Goal: Task Accomplishment & Management: Use online tool/utility

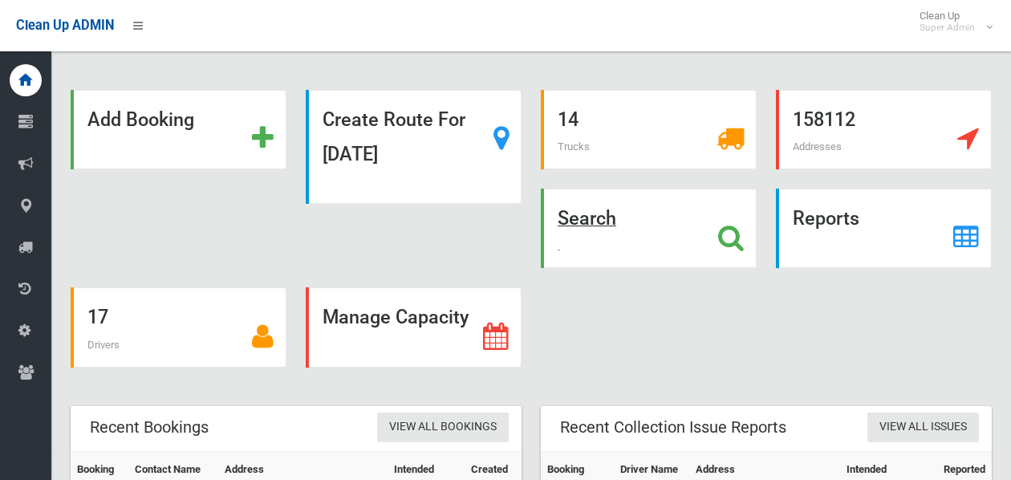
click at [606, 214] on strong "Search" at bounding box center [587, 218] width 59 height 22
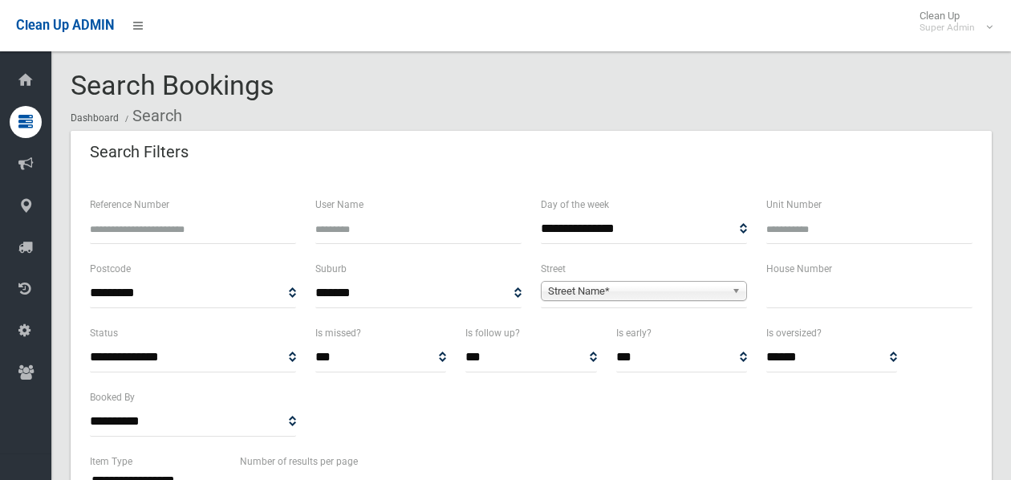
select select
click at [570, 285] on span "Street Name*" at bounding box center [636, 291] width 177 height 19
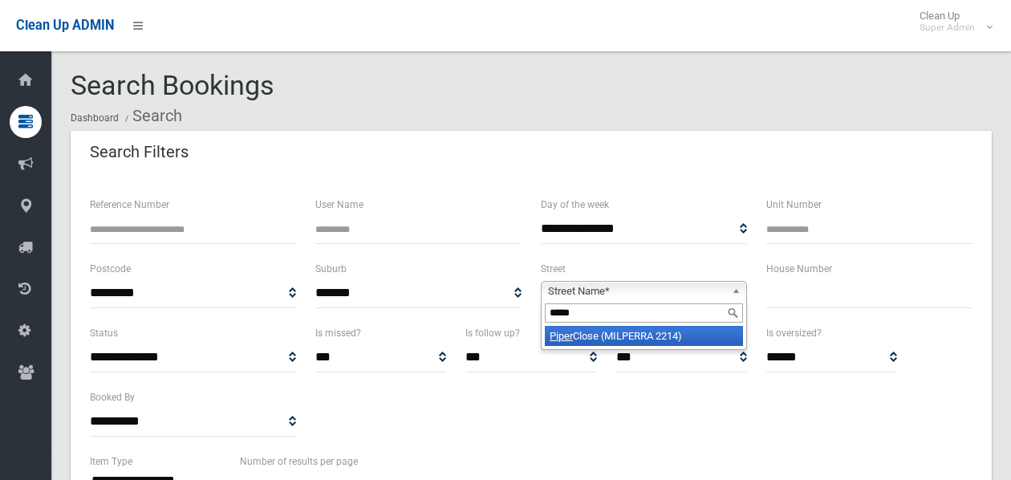
type input "*****"
click at [571, 335] on em "Piper" at bounding box center [561, 336] width 23 height 12
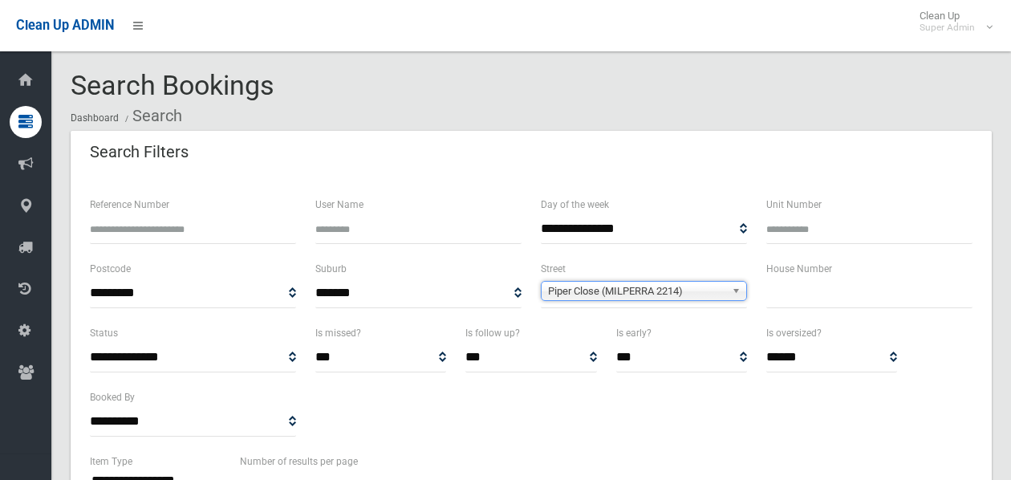
click at [777, 294] on input "text" at bounding box center [869, 293] width 206 height 30
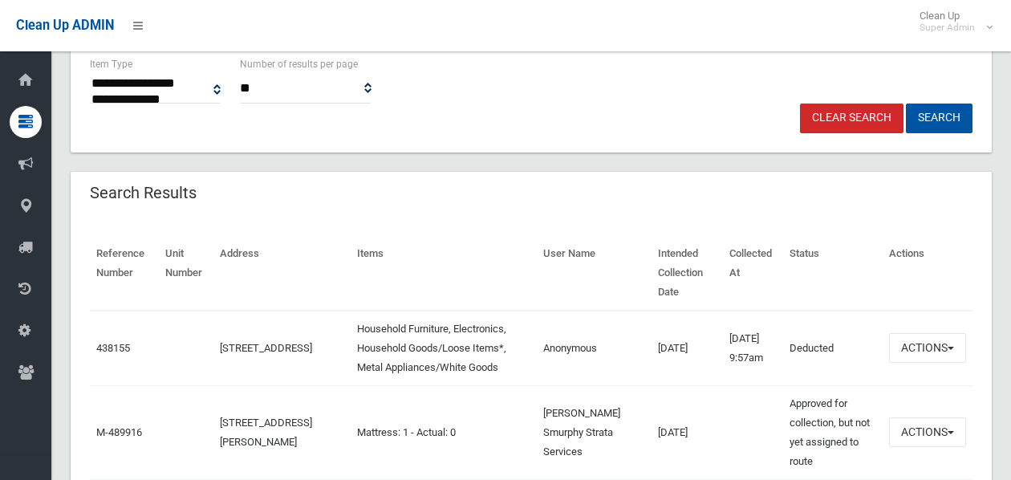
scroll to position [366, 0]
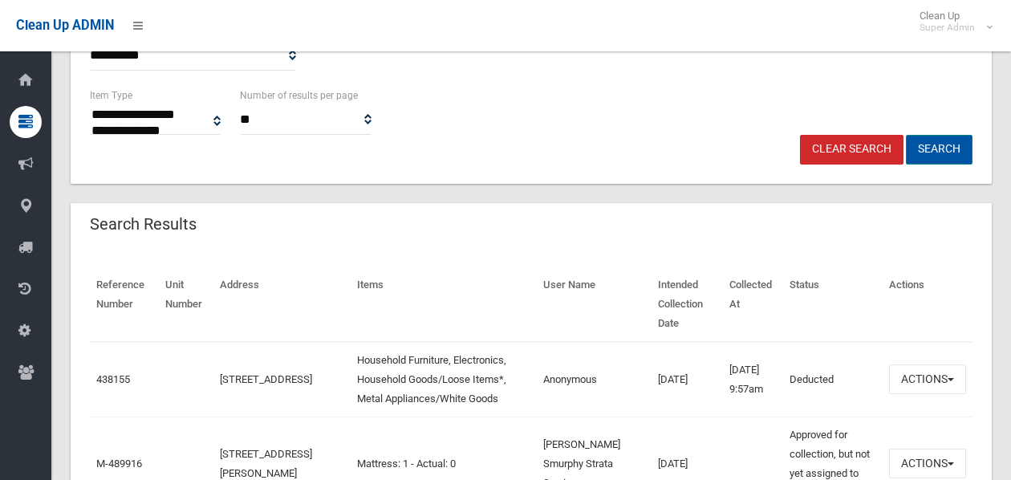
type input "**"
click at [950, 153] on button "Search" at bounding box center [939, 150] width 67 height 30
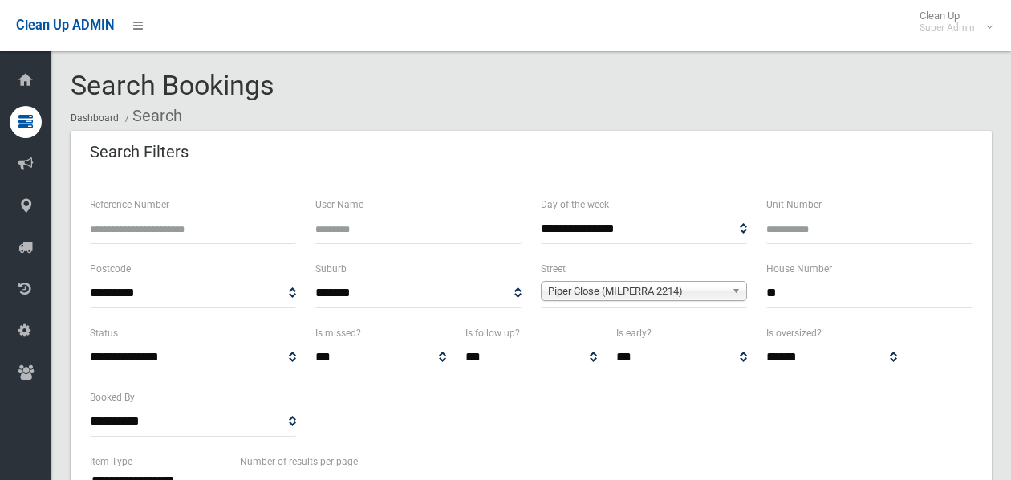
select select
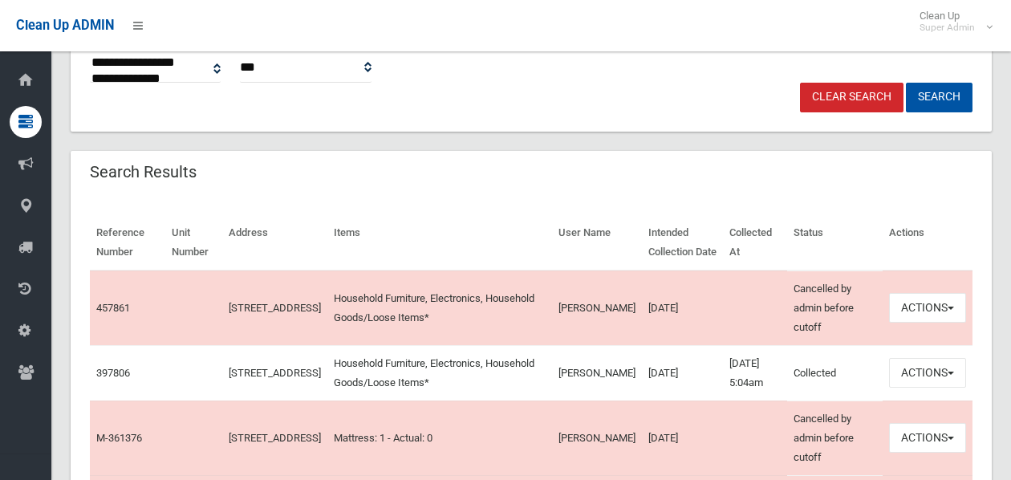
scroll to position [411, 0]
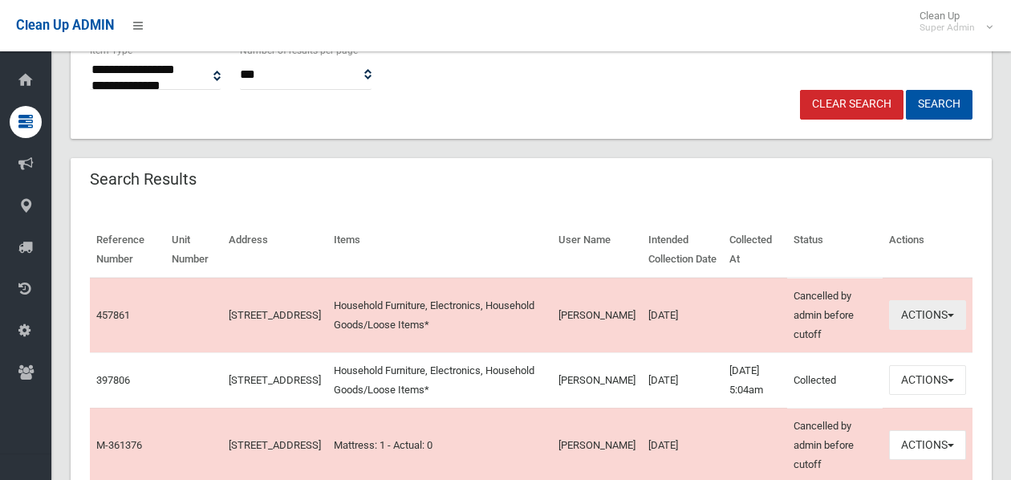
click at [914, 320] on button "Actions" at bounding box center [927, 315] width 77 height 30
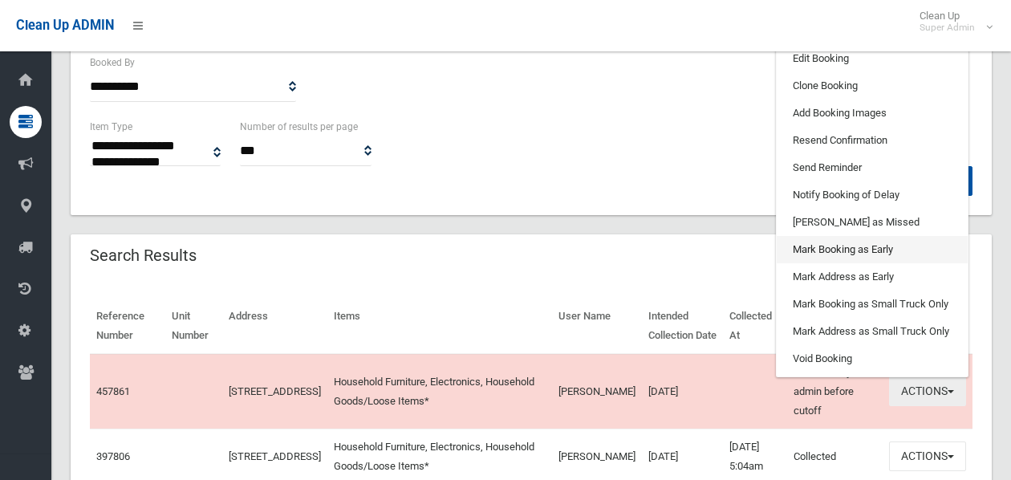
scroll to position [331, 0]
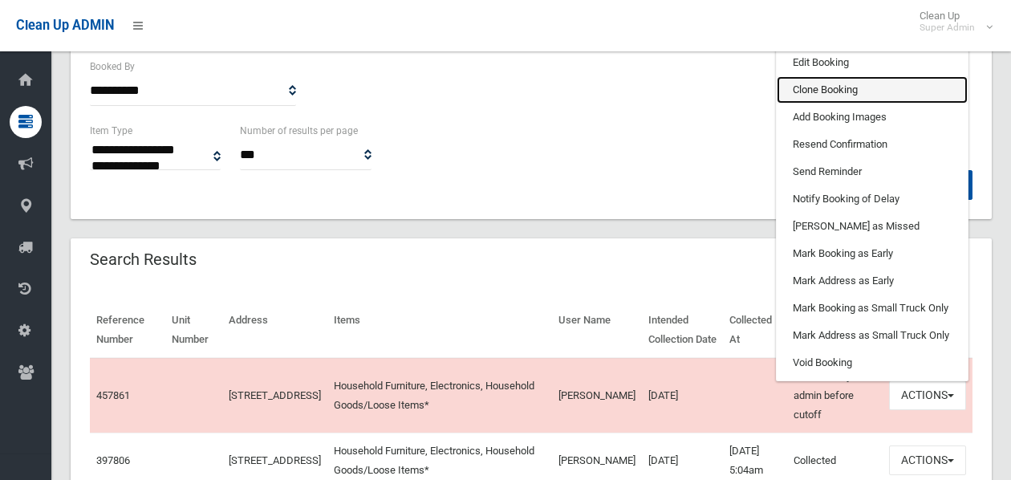
click at [852, 89] on link "Clone Booking" at bounding box center [872, 89] width 191 height 27
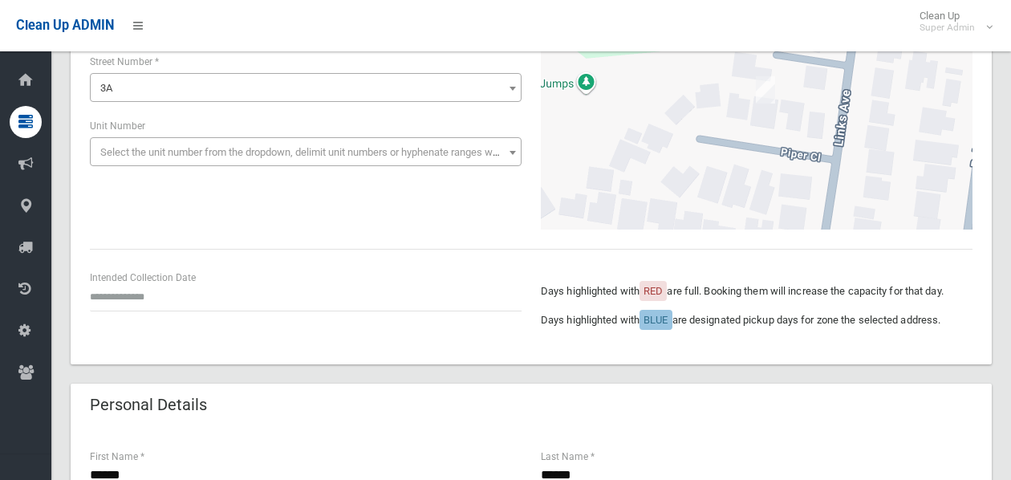
scroll to position [212, 0]
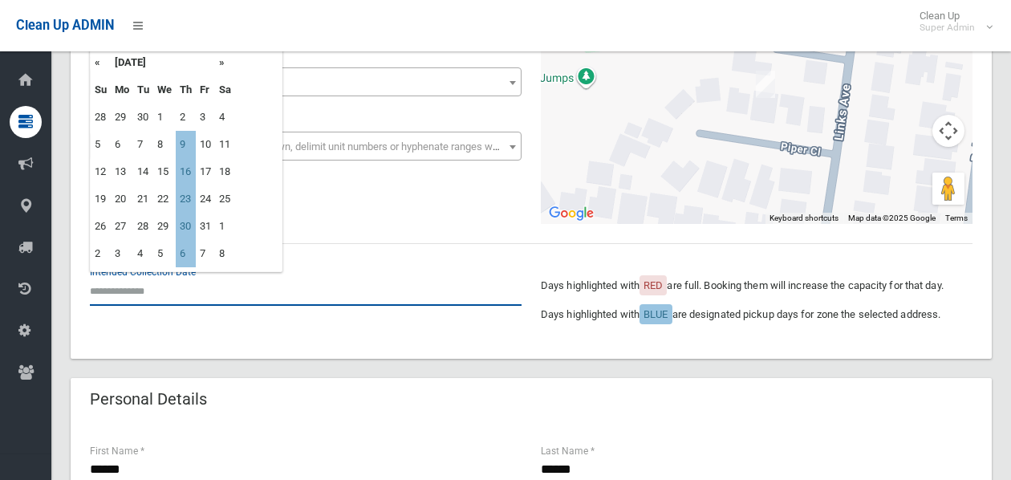
click at [271, 286] on input "text" at bounding box center [306, 291] width 432 height 30
click at [189, 149] on td "9" at bounding box center [186, 144] width 20 height 27
type input "**********"
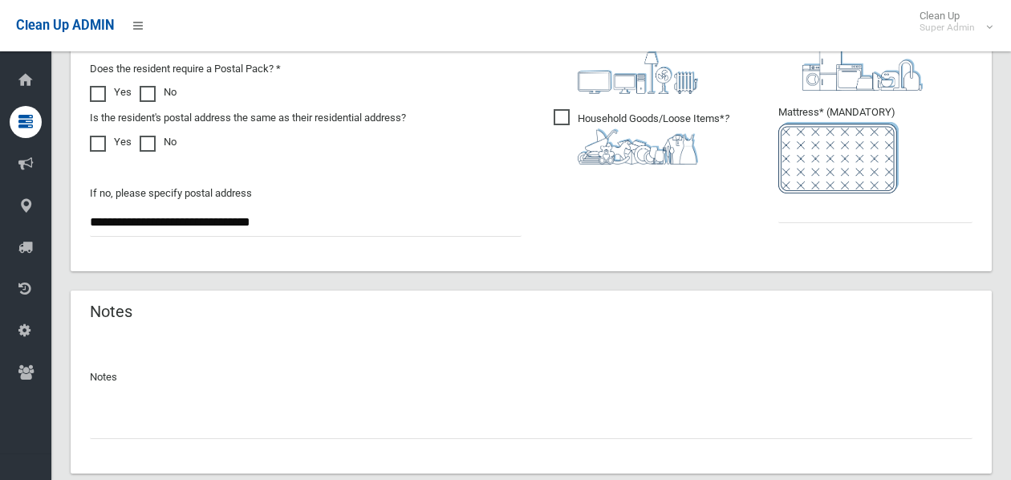
scroll to position [1107, 0]
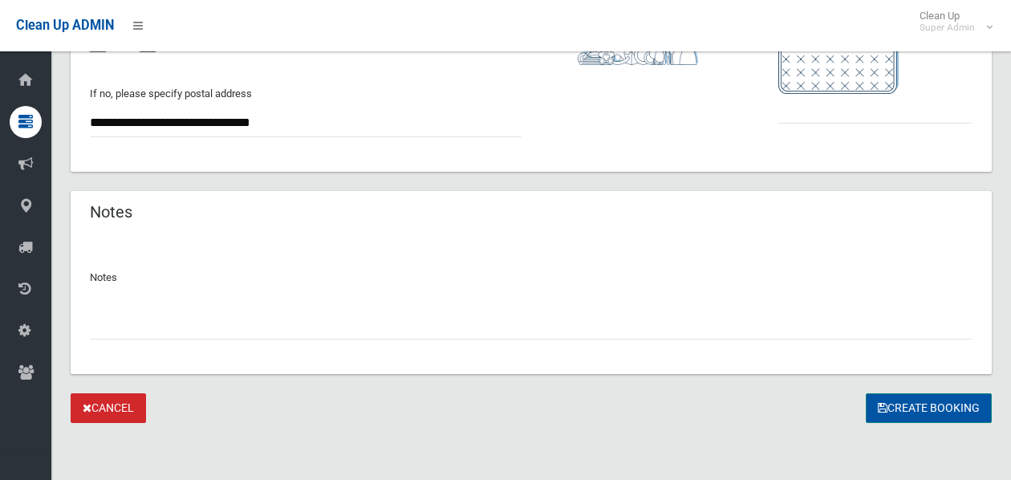
click at [948, 418] on button "Create Booking" at bounding box center [929, 408] width 126 height 30
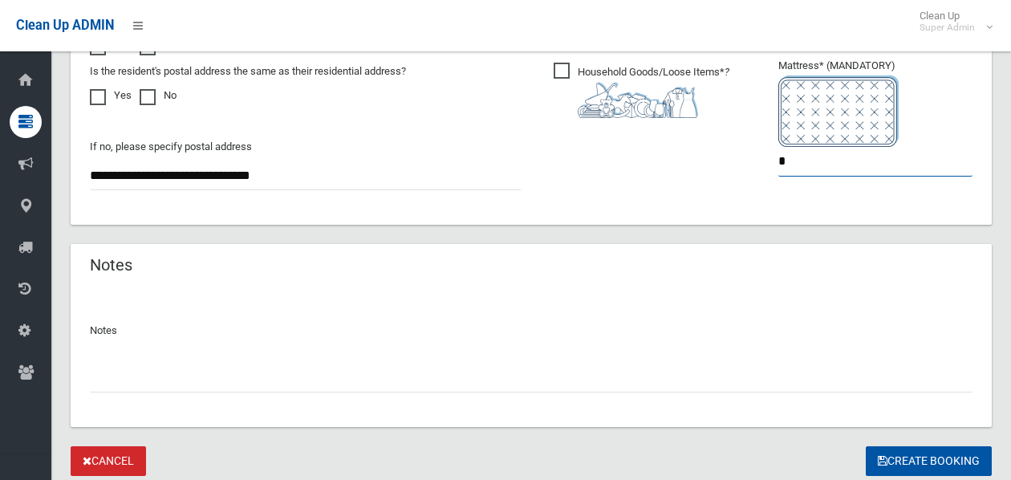
scroll to position [1076, 0]
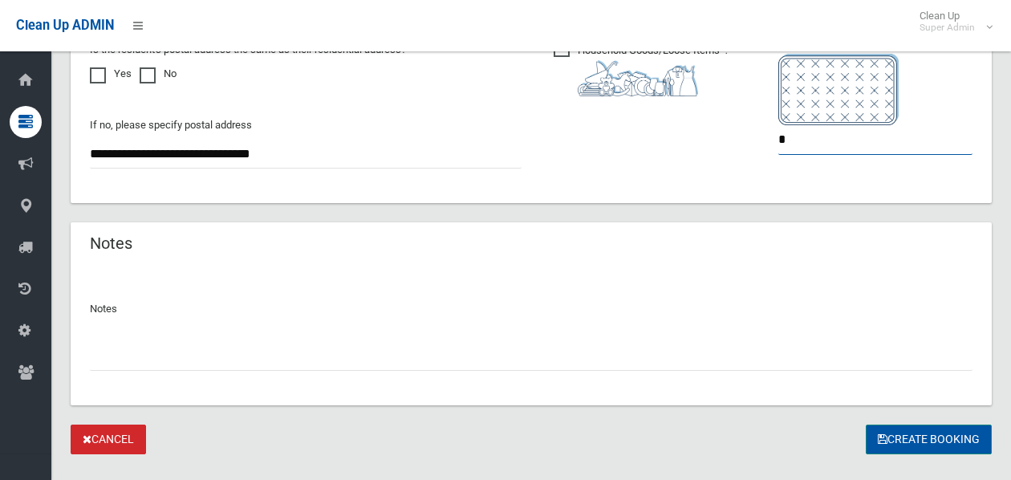
type input "*"
click at [903, 450] on button "Create Booking" at bounding box center [929, 439] width 126 height 30
